Goal: Transaction & Acquisition: Purchase product/service

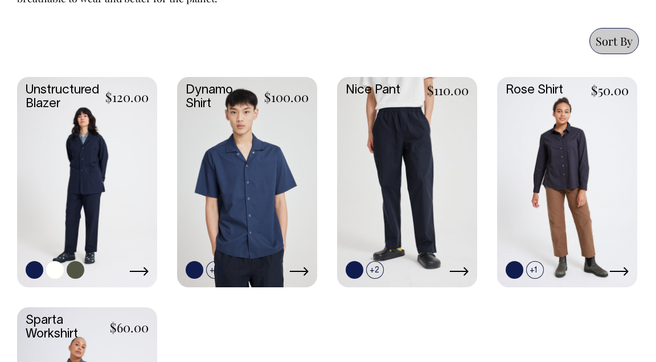
scroll to position [567, 0]
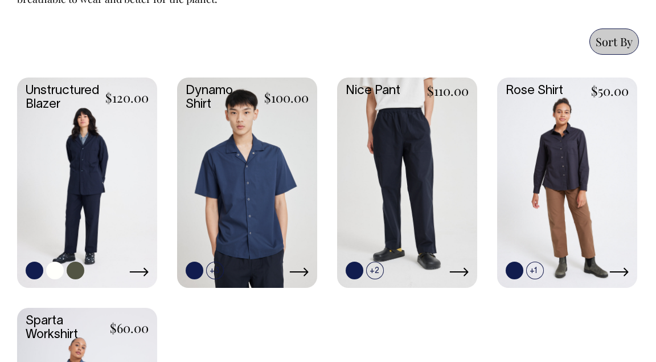
click at [137, 192] on link at bounding box center [87, 181] width 140 height 208
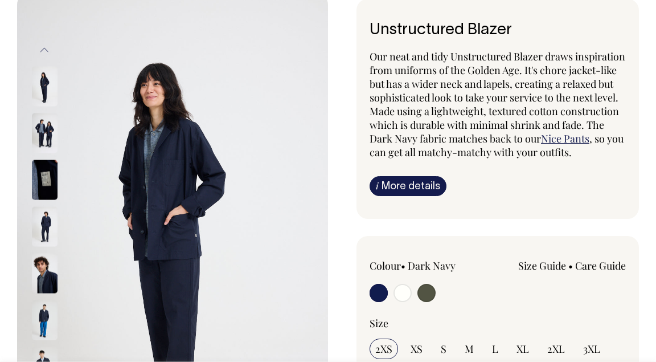
scroll to position [66, 0]
click at [46, 89] on img at bounding box center [45, 87] width 26 height 40
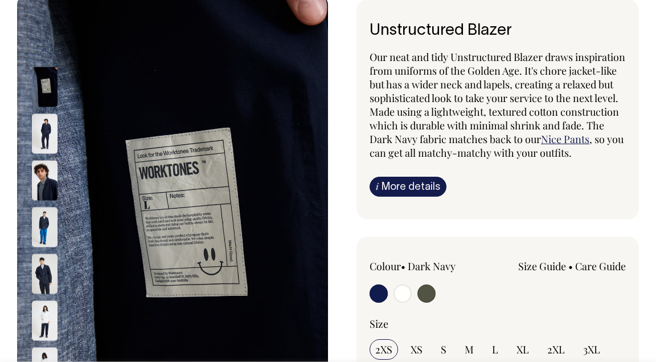
click at [43, 129] on img at bounding box center [45, 133] width 26 height 40
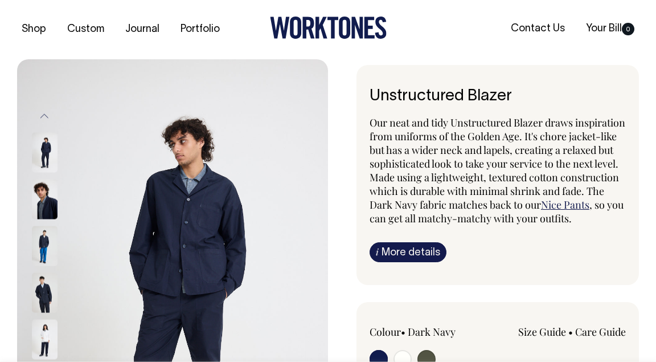
scroll to position [0, 0]
